Goal: Task Accomplishment & Management: Manage account settings

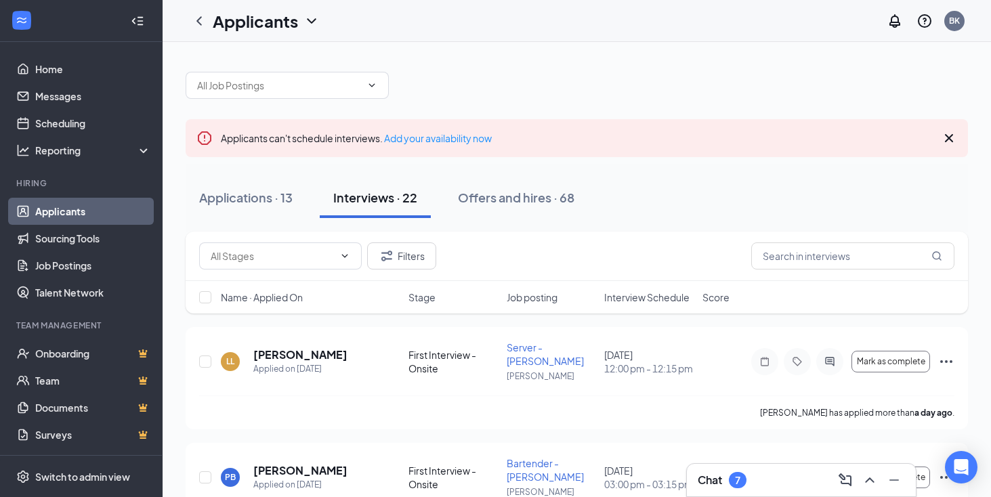
click at [635, 299] on span "Interview Schedule" at bounding box center [646, 298] width 85 height 14
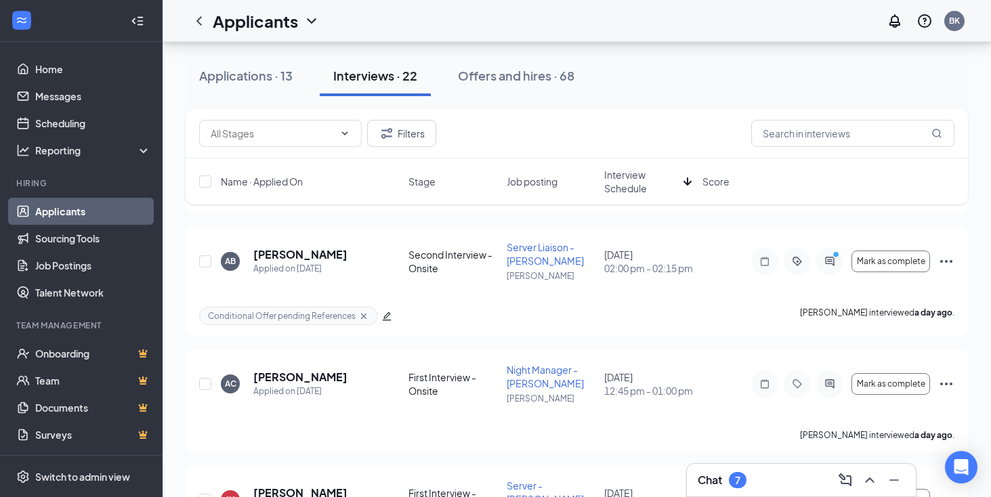
scroll to position [1782, 0]
click at [945, 380] on icon "Ellipses" at bounding box center [946, 385] width 16 height 16
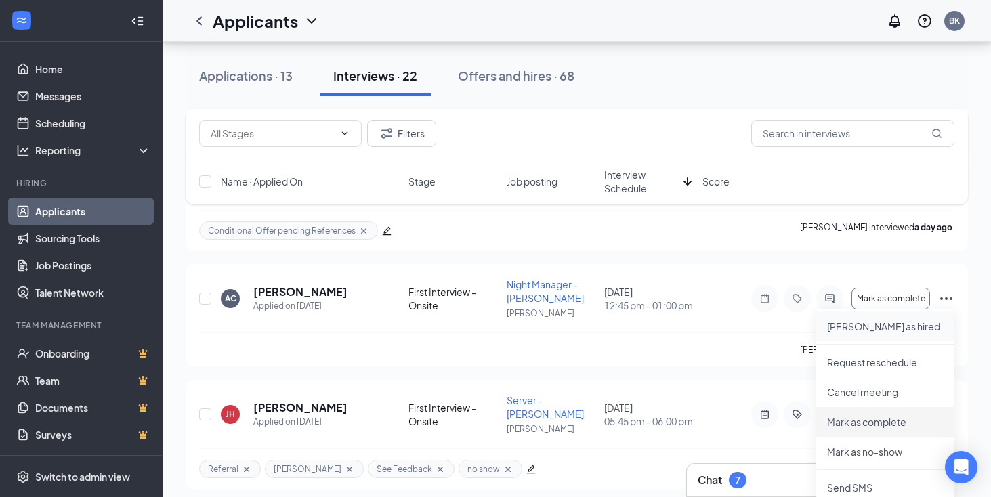
scroll to position [1908, 0]
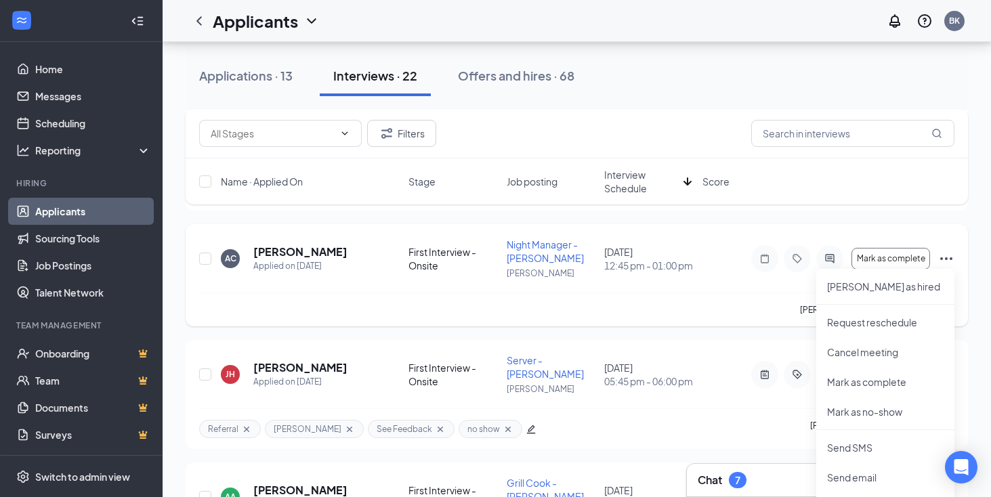
click at [712, 312] on div "[PERSON_NAME] interviewed a day ago ." at bounding box center [576, 310] width 755 height 34
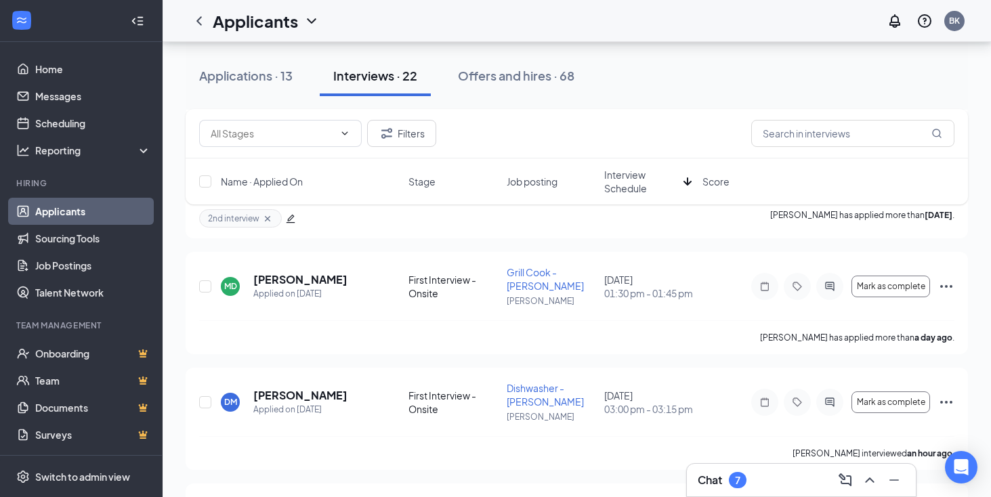
scroll to position [1569, 0]
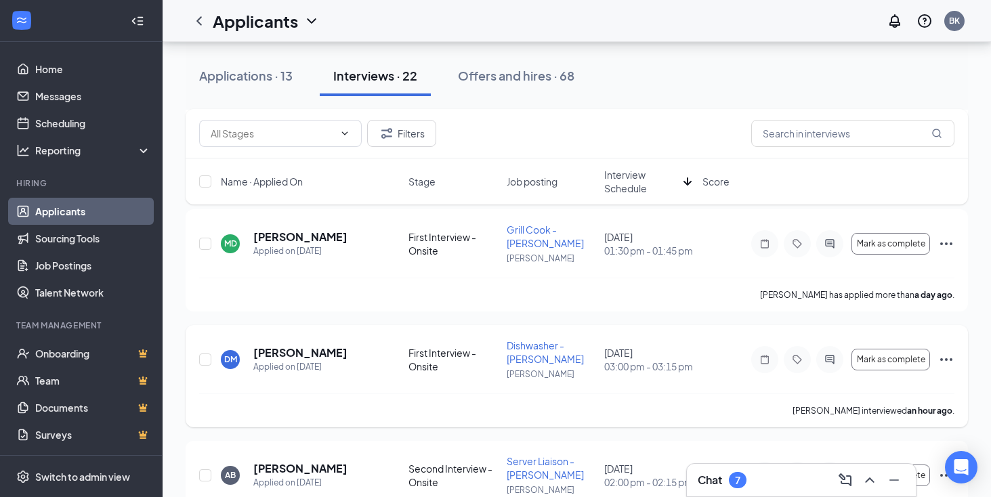
click at [946, 358] on icon "Ellipses" at bounding box center [946, 359] width 12 height 3
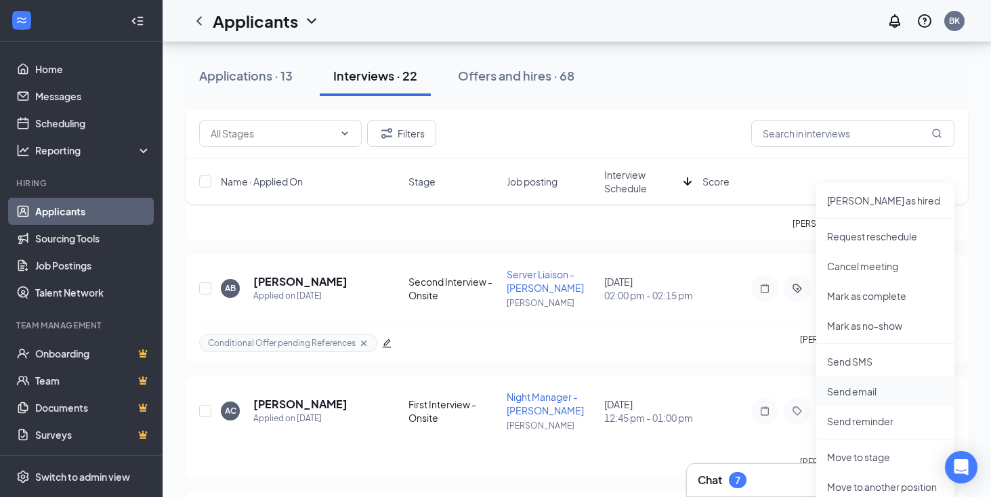
scroll to position [1816, 0]
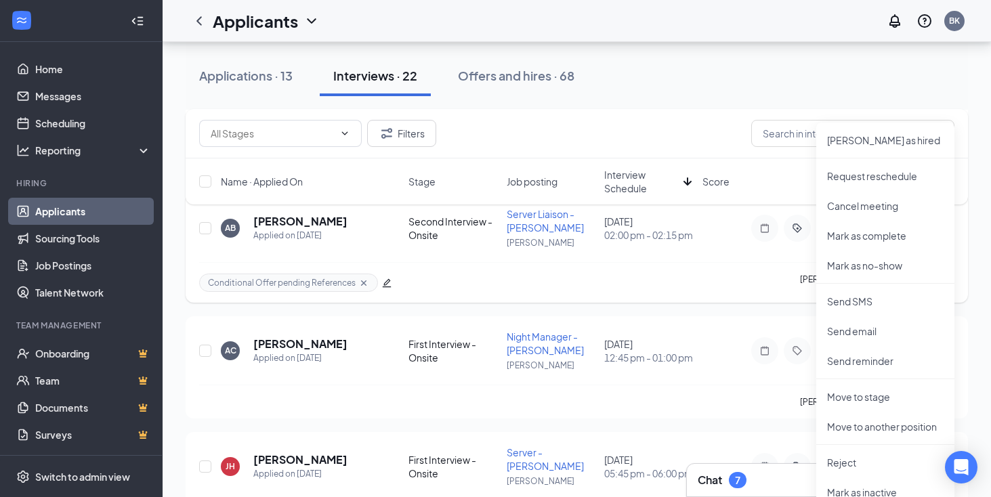
click at [750, 262] on div "Conditional Offer pending References [PERSON_NAME] interviewed a day ago ." at bounding box center [576, 282] width 755 height 41
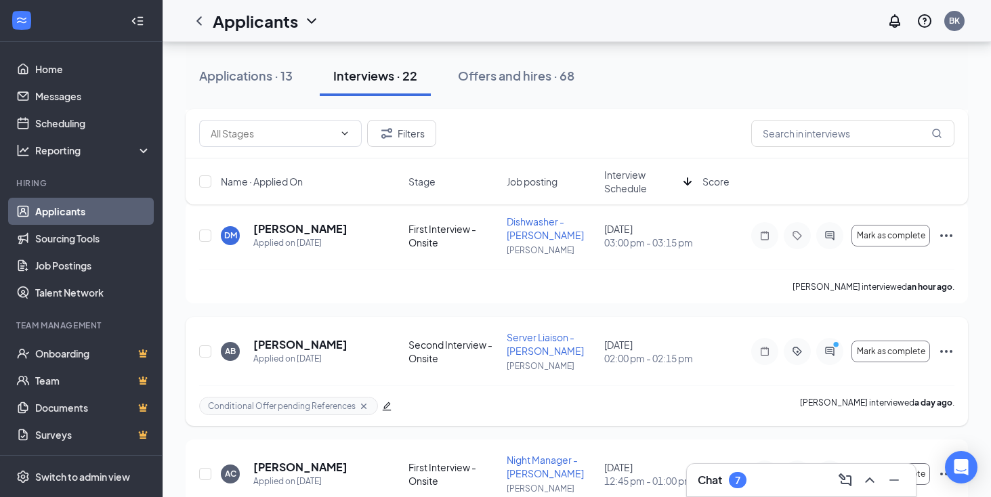
scroll to position [1609, 0]
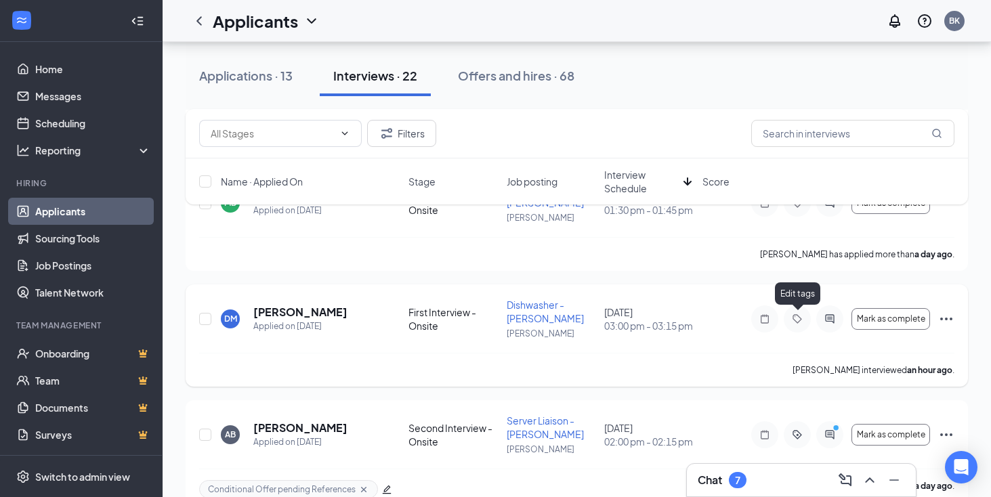
click at [800, 324] on icon "Tag" at bounding box center [797, 319] width 16 height 11
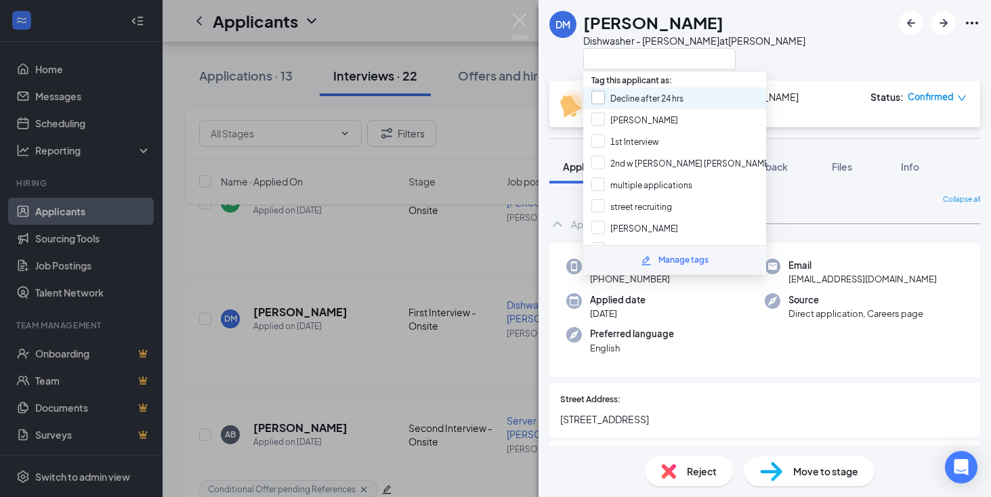
click at [602, 98] on input "Decline after 24 hrs" at bounding box center [637, 98] width 92 height 15
checkbox input "true"
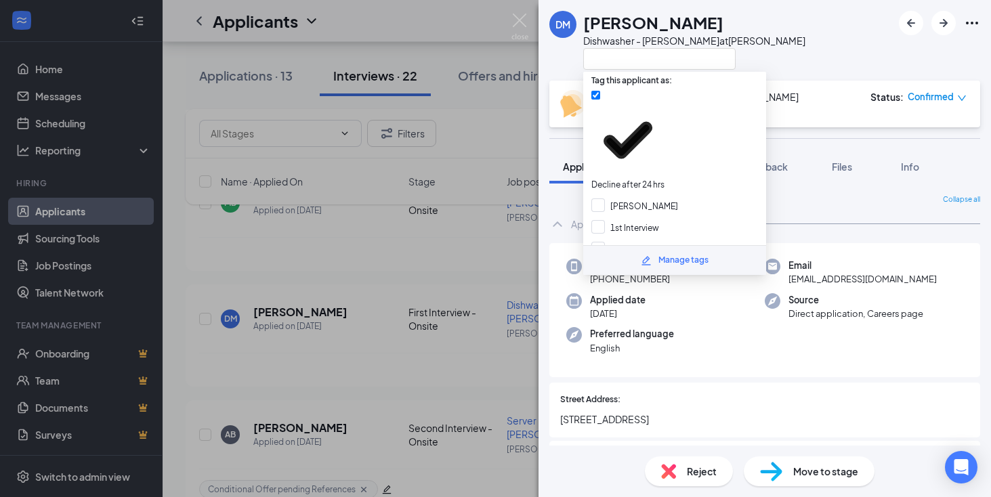
click at [521, 16] on img at bounding box center [519, 27] width 17 height 26
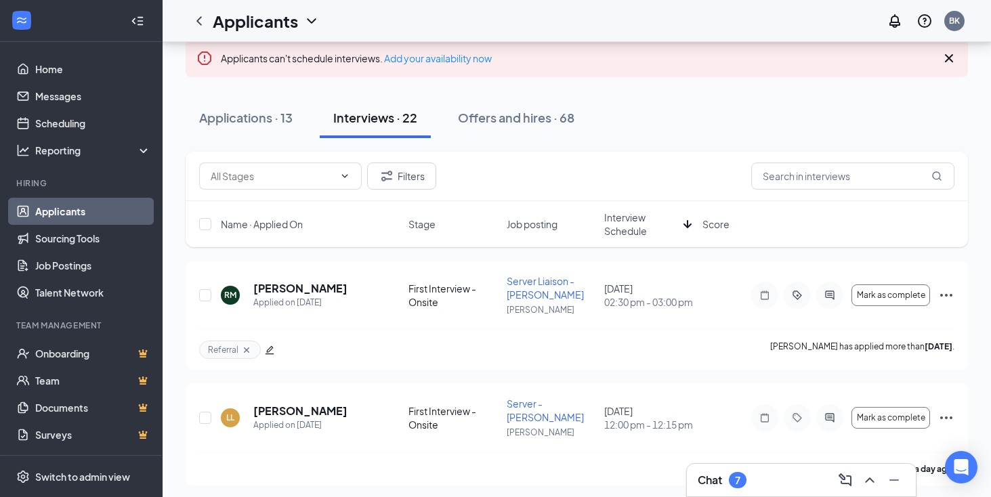
scroll to position [79, 0]
click at [272, 120] on div "Applications · 13" at bounding box center [245, 118] width 93 height 17
